Goal: Task Accomplishment & Management: Manage account settings

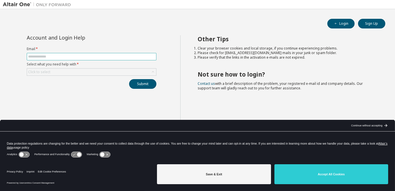
click at [104, 57] on input "text" at bounding box center [91, 56] width 127 height 5
type input "**********"
drag, startPoint x: 123, startPoint y: 75, endPoint x: 124, endPoint y: 72, distance: 3.5
click at [123, 74] on div "**********" at bounding box center [91, 61] width 136 height 53
click at [138, 69] on div "Click to select" at bounding box center [91, 71] width 129 height 7
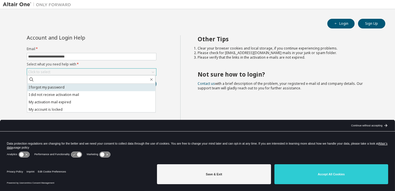
click at [130, 90] on li "I forgot my password" at bounding box center [91, 87] width 128 height 7
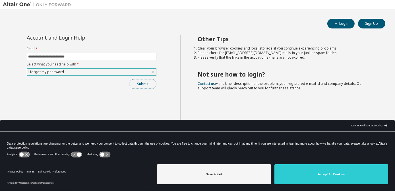
click at [146, 86] on button "Submit" at bounding box center [142, 84] width 27 height 10
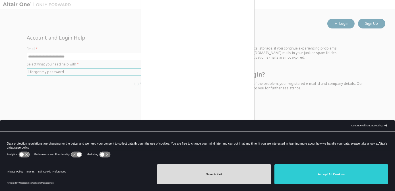
drag, startPoint x: 257, startPoint y: 178, endPoint x: 253, endPoint y: 178, distance: 4.3
click at [257, 178] on button "Save & Exit" at bounding box center [214, 174] width 114 height 20
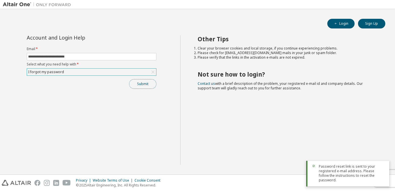
click at [145, 83] on button "Submit" at bounding box center [142, 84] width 27 height 10
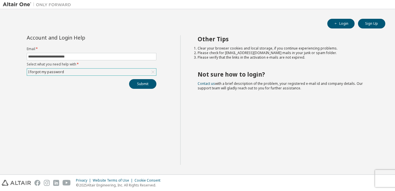
click at [28, 5] on img at bounding box center [38, 5] width 71 height 6
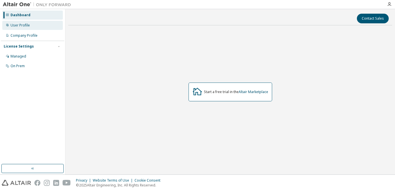
click at [38, 28] on div "User Profile" at bounding box center [32, 25] width 60 height 9
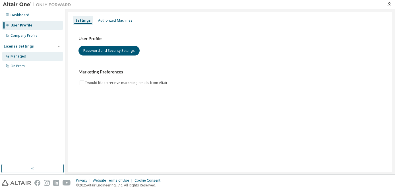
click at [29, 56] on div "Managed" at bounding box center [32, 56] width 60 height 9
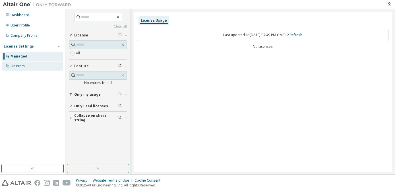
click at [24, 64] on div "On Prem" at bounding box center [18, 66] width 14 height 5
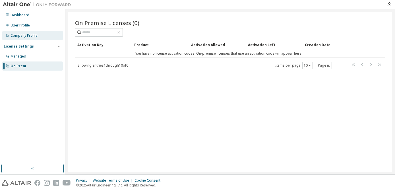
click at [32, 39] on div "Company Profile" at bounding box center [32, 35] width 60 height 9
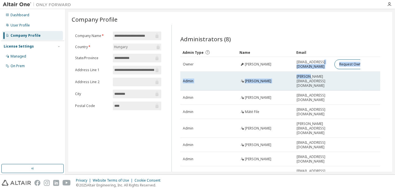
drag, startPoint x: 322, startPoint y: 65, endPoint x: 306, endPoint y: 71, distance: 17.4
click at [306, 71] on tbody "Owner Tamas Mankovits tamas.mankovits@eng.unideb.hu Request Owner Change Admin …" at bounding box center [280, 118] width 200 height 123
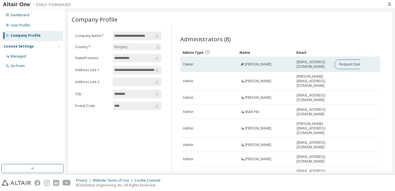
drag, startPoint x: 306, startPoint y: 71, endPoint x: 304, endPoint y: 68, distance: 4.1
click at [304, 68] on td "tamas.mankovits@eng.unideb.hu" at bounding box center [313, 64] width 38 height 15
click at [302, 66] on td "tamas.mankovits@eng.unideb.hu" at bounding box center [313, 64] width 38 height 15
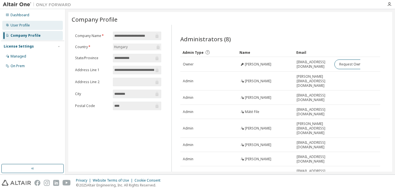
click at [26, 25] on div "User Profile" at bounding box center [20, 25] width 19 height 5
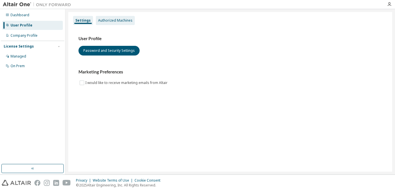
click at [111, 19] on div "Authorized Machines" at bounding box center [115, 20] width 34 height 5
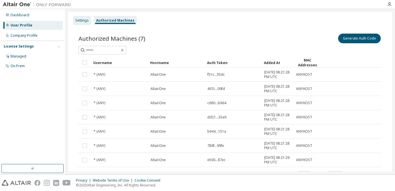
click at [83, 18] on div "Settings" at bounding box center [81, 20] width 13 height 5
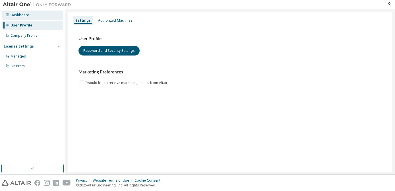
click at [18, 16] on div "Dashboard" at bounding box center [20, 15] width 19 height 5
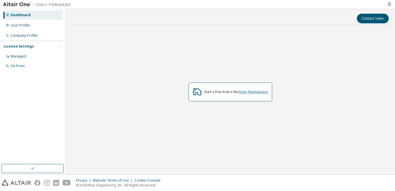
click at [253, 89] on link "Altair Marketplace" at bounding box center [254, 91] width 30 height 5
